Goal: Task Accomplishment & Management: Manage account settings

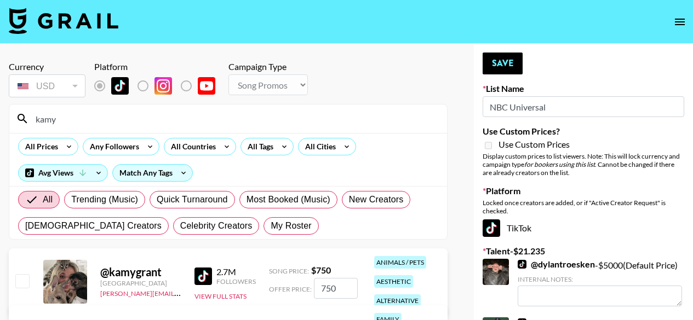
select select "Song"
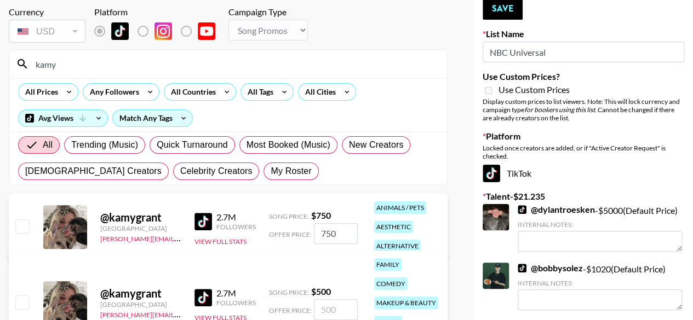
scroll to position [164, 0]
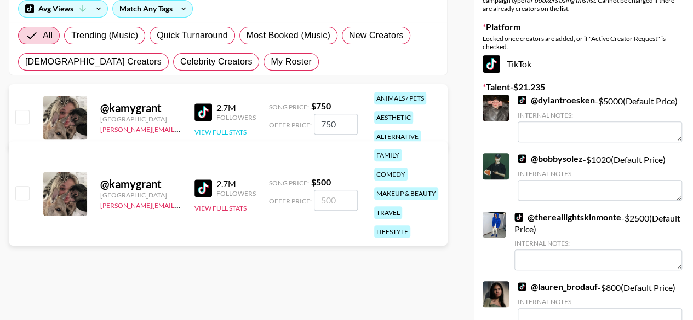
click at [233, 131] on button "View Full Stats" at bounding box center [220, 132] width 52 height 8
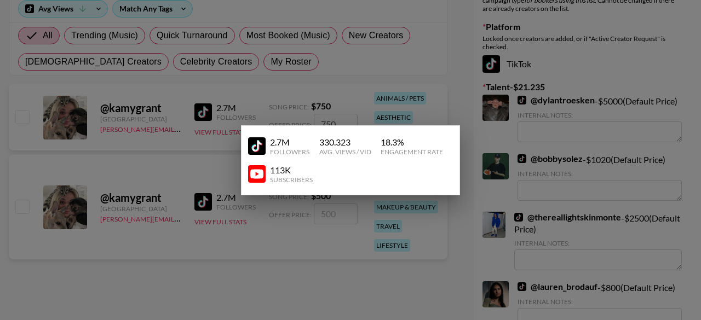
click at [274, 91] on div at bounding box center [350, 160] width 701 height 320
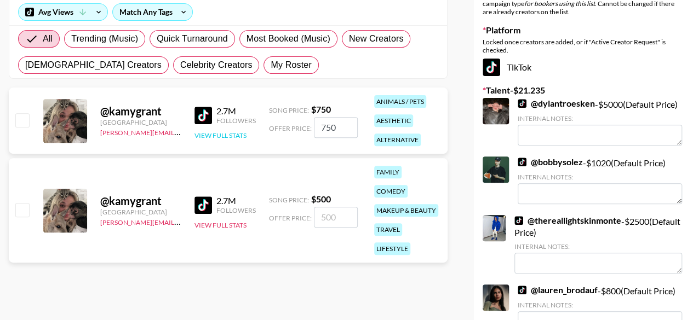
scroll to position [144, 0]
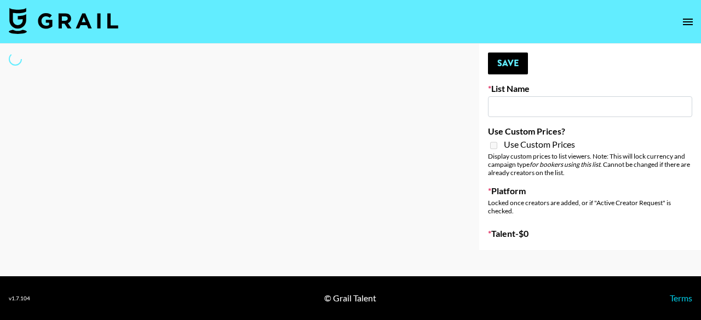
type input "NBC Universal"
select select "Song"
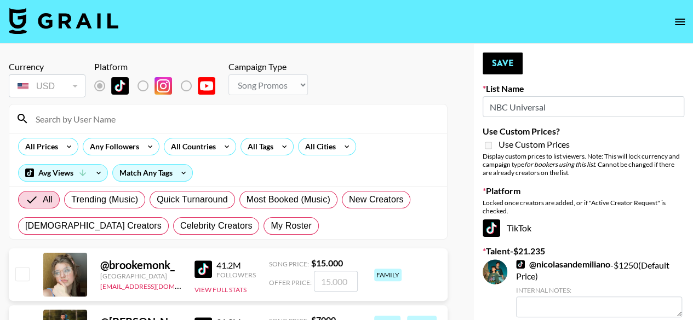
click at [149, 123] on input at bounding box center [234, 119] width 411 height 18
type input "kamy"
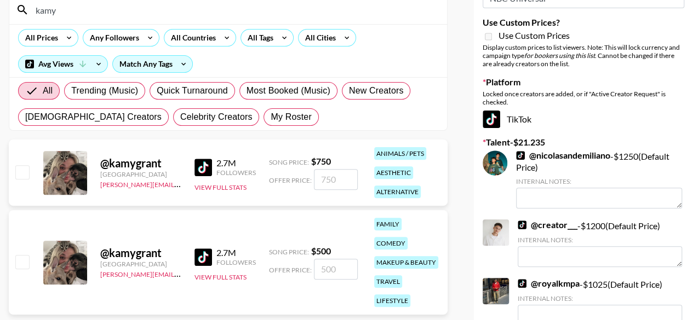
scroll to position [110, 0]
click at [22, 174] on input "checkbox" at bounding box center [21, 171] width 13 height 13
checkbox input "true"
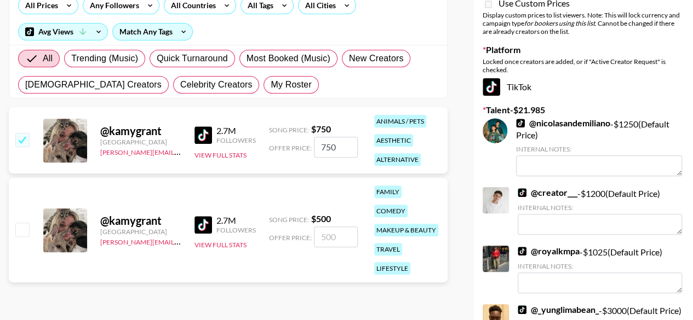
scroll to position [164, 0]
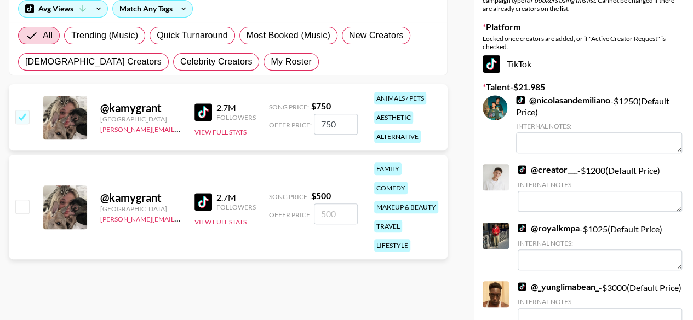
drag, startPoint x: 340, startPoint y: 125, endPoint x: 313, endPoint y: 130, distance: 27.7
click at [314, 130] on input "750" at bounding box center [336, 124] width 44 height 21
drag, startPoint x: 326, startPoint y: 125, endPoint x: 316, endPoint y: 127, distance: 9.9
click at [316, 127] on input "750" at bounding box center [336, 124] width 44 height 21
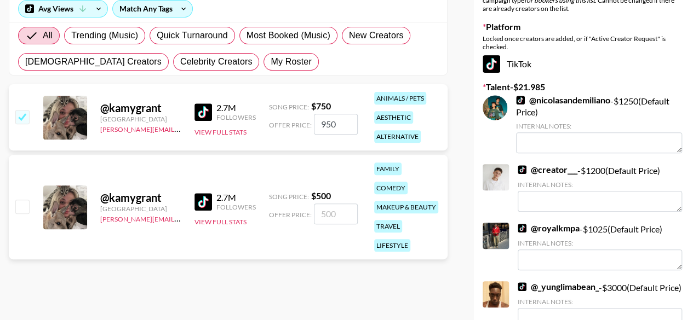
click at [276, 110] on div "Song Price: $ 750" at bounding box center [313, 106] width 89 height 11
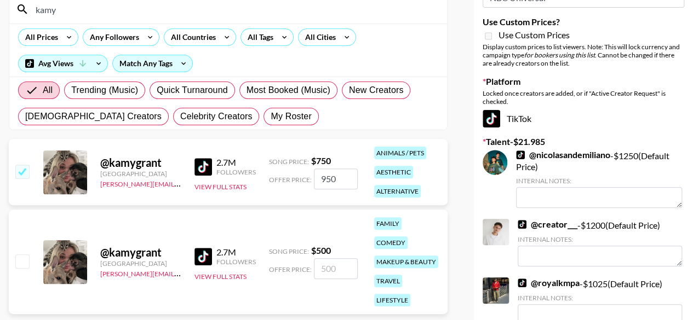
click at [328, 180] on input "950" at bounding box center [336, 179] width 44 height 21
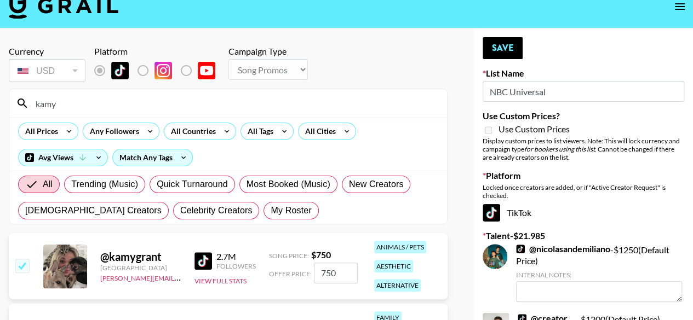
scroll to position [0, 0]
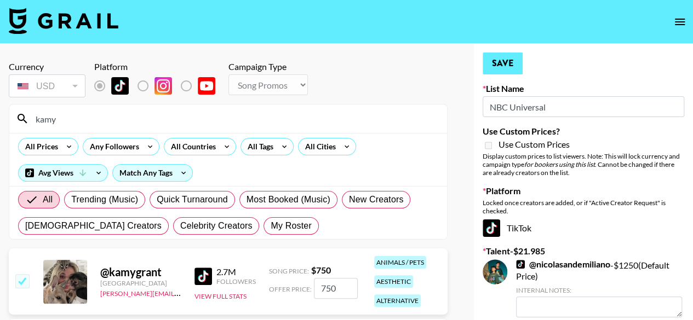
type input "750"
click at [495, 64] on button "Save" at bounding box center [503, 64] width 40 height 22
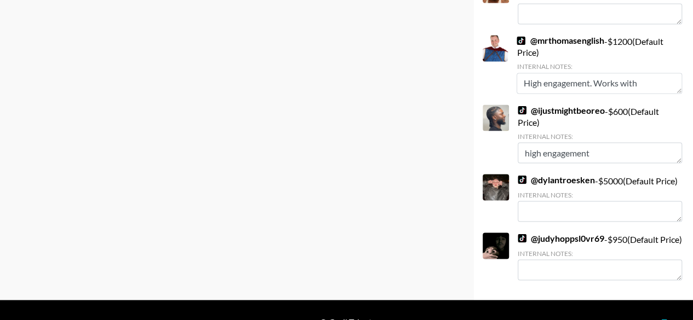
scroll to position [931, 0]
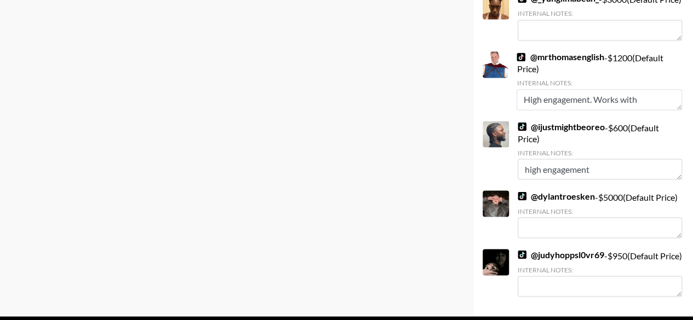
click at [555, 260] on link "@ judyhoppsl0vr69" at bounding box center [561, 254] width 87 height 11
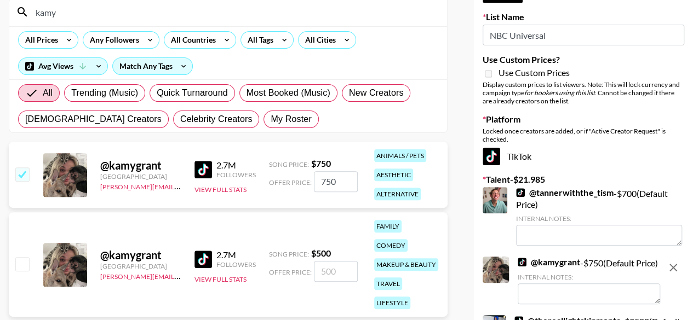
scroll to position [110, 0]
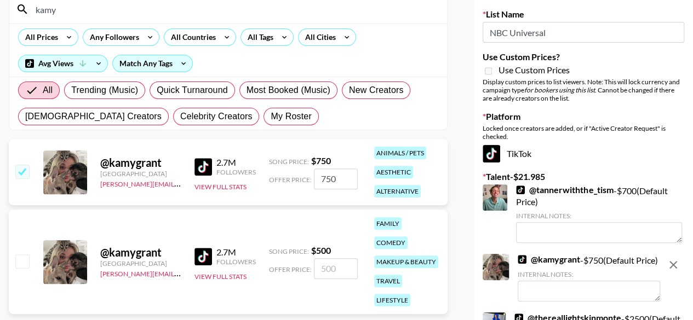
click at [572, 190] on link "@ tannerwiththe_tism" at bounding box center [564, 190] width 97 height 11
click at [541, 192] on link "@ tannerwiththe_tism" at bounding box center [564, 190] width 97 height 11
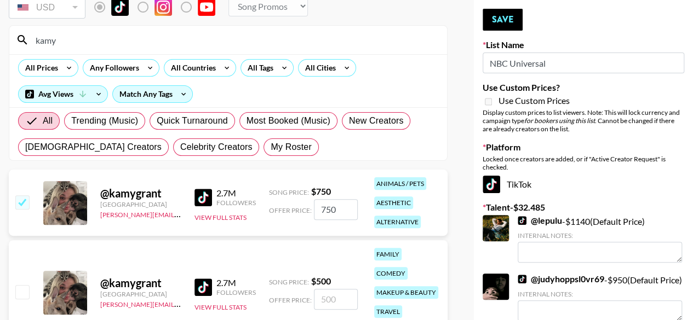
scroll to position [51, 0]
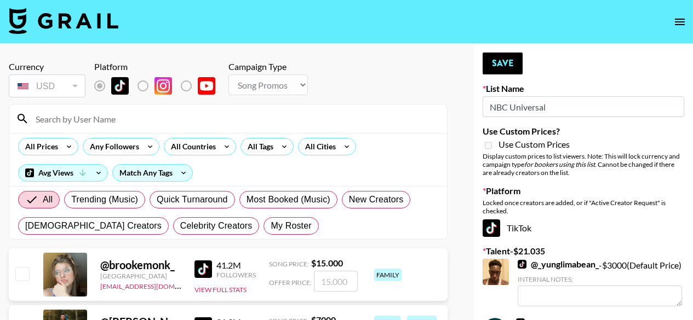
select select "Song"
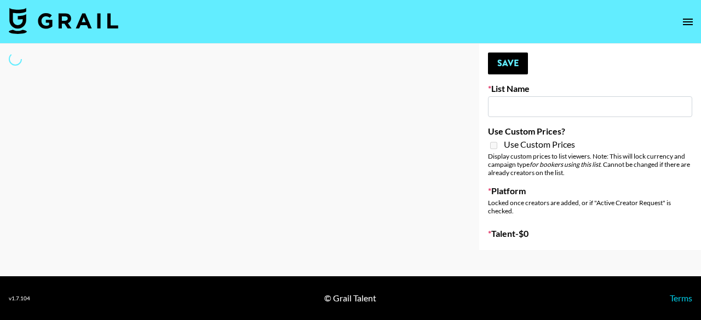
type input "NBC Universal"
select select "Song"
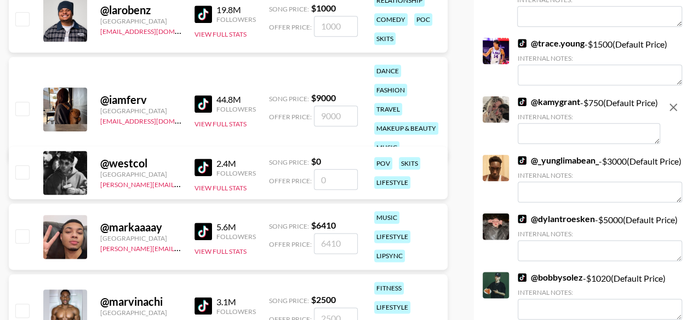
scroll to position [603, 0]
